Goal: Contribute content: Contribute content

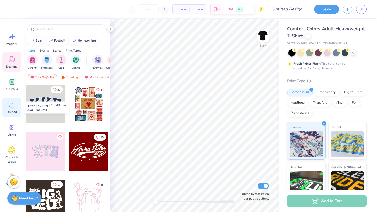
click at [7, 103] on div "Upload" at bounding box center [11, 108] width 19 height 20
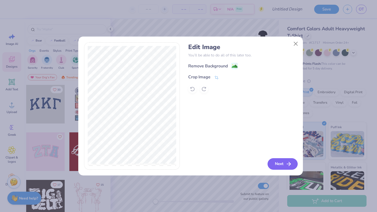
click at [278, 160] on button "Next" at bounding box center [282, 165] width 30 height 12
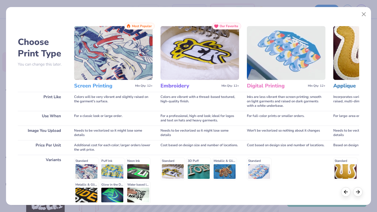
scroll to position [48, 0]
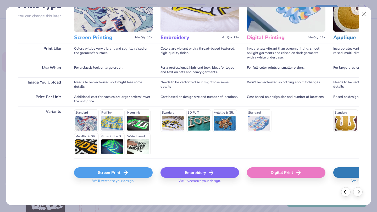
click at [129, 169] on div "Screen Print" at bounding box center [113, 173] width 79 height 10
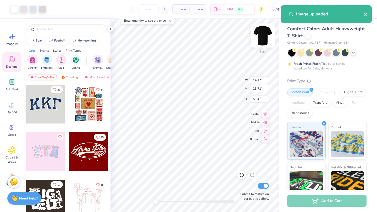
click at [259, 38] on img at bounding box center [262, 35] width 21 height 21
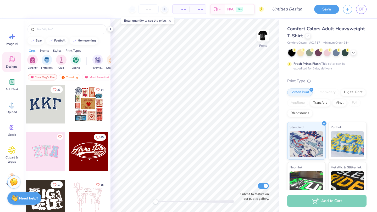
click at [259, 38] on img at bounding box center [262, 35] width 10 height 10
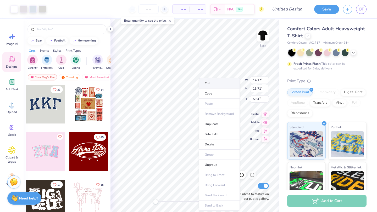
click at [212, 83] on li "Cut" at bounding box center [219, 83] width 41 height 10
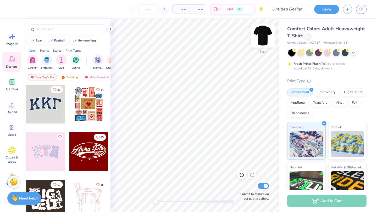
click at [265, 37] on img at bounding box center [262, 35] width 21 height 21
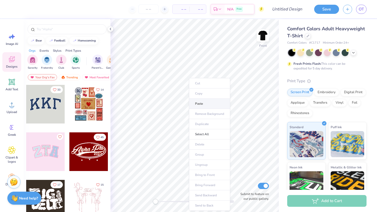
click at [197, 102] on li "Paste" at bounding box center [209, 104] width 41 height 10
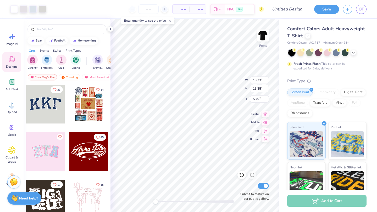
type input "13.73"
type input "13.28"
type input "5.79"
click at [264, 38] on img at bounding box center [262, 35] width 21 height 21
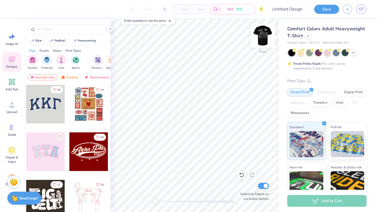
click at [257, 38] on img at bounding box center [262, 35] width 21 height 21
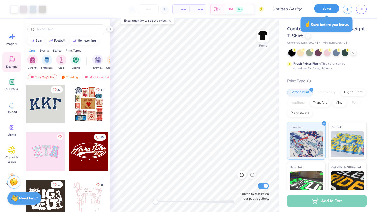
click at [327, 13] on button "Save" at bounding box center [326, 8] width 25 height 9
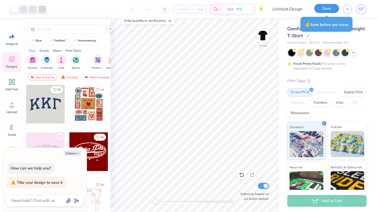
click at [327, 12] on button "Save" at bounding box center [326, 8] width 25 height 9
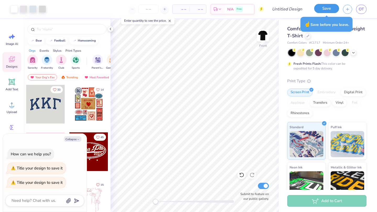
click at [327, 8] on button "Save" at bounding box center [326, 8] width 25 height 9
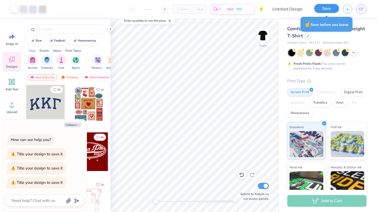
click at [327, 8] on button "Save" at bounding box center [326, 8] width 25 height 9
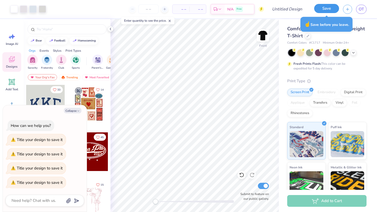
click at [327, 8] on button "Save" at bounding box center [326, 8] width 25 height 9
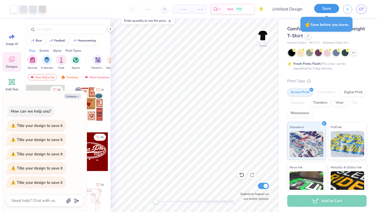
click at [327, 8] on button "Save" at bounding box center [326, 8] width 25 height 9
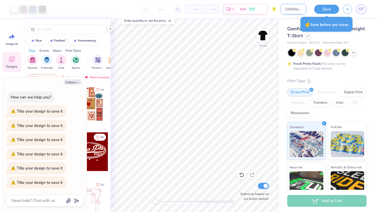
type textarea "x"
click at [283, 14] on input "Design Title" at bounding box center [294, 9] width 26 height 10
type input "D"
type textarea "x"
type input "Dt"
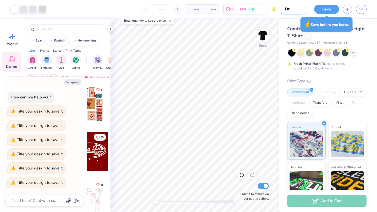
type textarea "x"
type input "Dtrex"
type textarea "x"
type input "Dtrex"
type textarea "x"
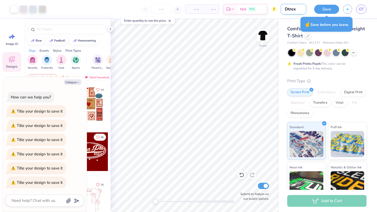
type input "Dtrex M"
type textarea "x"
type input "Dtrex Mi"
type textarea "x"
type input "Dtrex Mii"
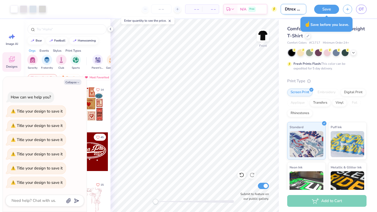
type textarea "x"
type input "Dtrex Mi"
type textarea "x"
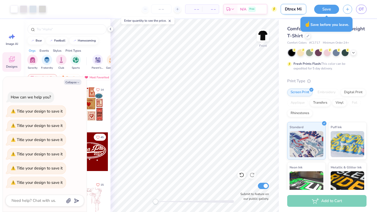
type input "Dtrex Min"
type textarea "x"
type input "Dtrex Minisy"
type textarea "x"
type input "Dtrex Minisyty"
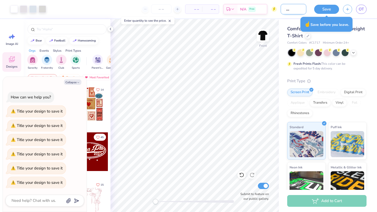
type textarea "x"
type input "Dtrex Minisyt"
type textarea "x"
type input "Dtrex Minisy"
type textarea "x"
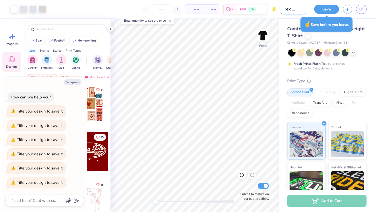
type input "Dtrex Mini"
type textarea "x"
type input "Dtrex Minis"
type textarea "x"
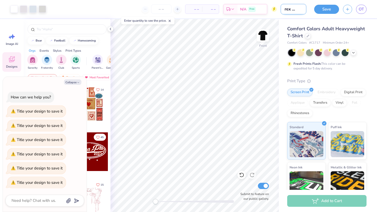
type input "Dtrex Ministr"
type textarea "x"
type input "Dtrex Ministry"
type textarea "x"
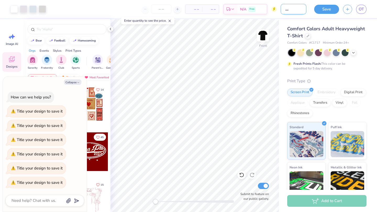
type input "Dtrex Ministry Sh"
type textarea "x"
type input "Dtrex Ministry Shirt"
type textarea "x"
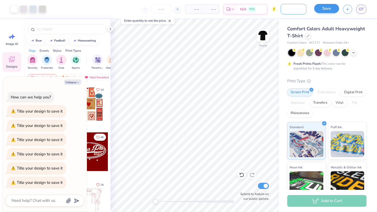
type input "Dtrex Ministry Shirt"
click at [320, 9] on button "Save" at bounding box center [326, 8] width 25 height 9
click at [74, 83] on button "Collapse" at bounding box center [73, 82] width 18 height 5
type textarea "x"
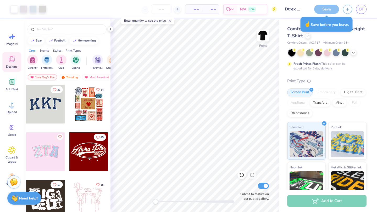
click at [327, 12] on div "Save" at bounding box center [326, 9] width 25 height 9
